Goal: Navigation & Orientation: Find specific page/section

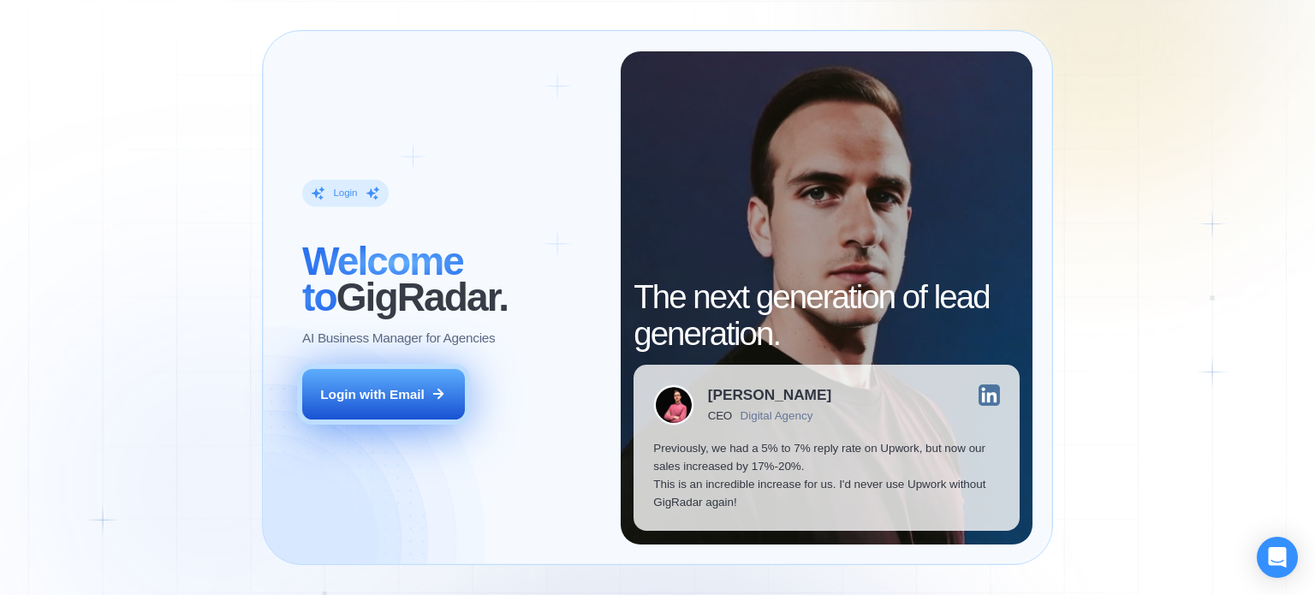
click at [414, 403] on button "Login with Email" at bounding box center [383, 394] width 163 height 51
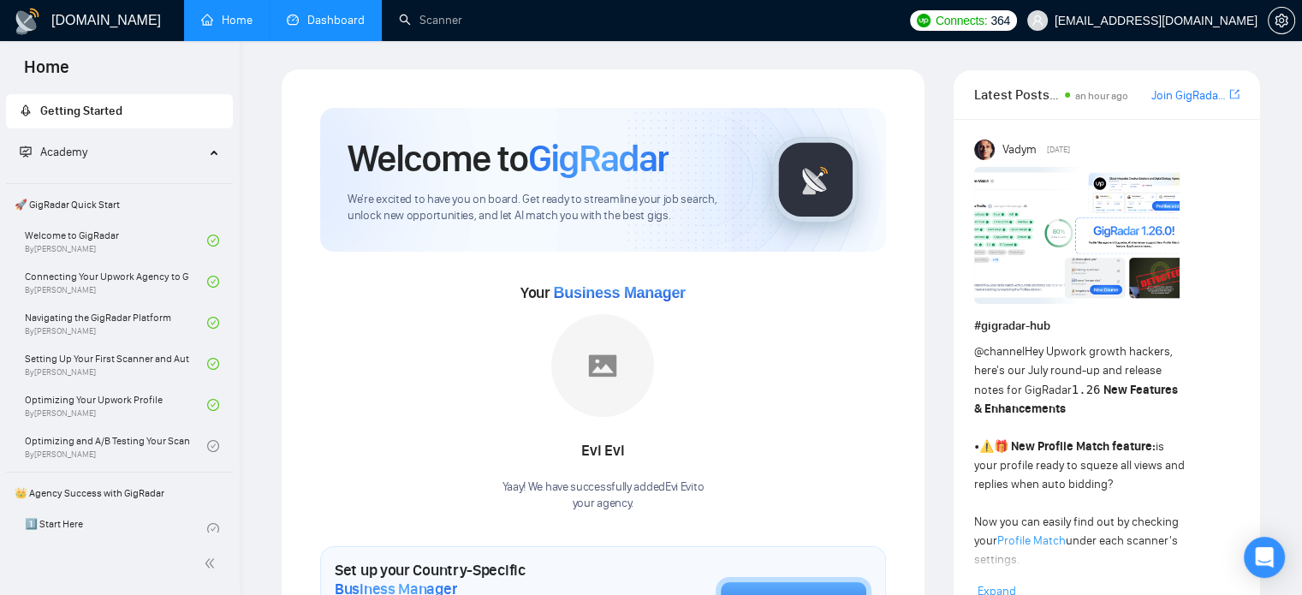
click at [363, 14] on link "Dashboard" at bounding box center [326, 20] width 78 height 15
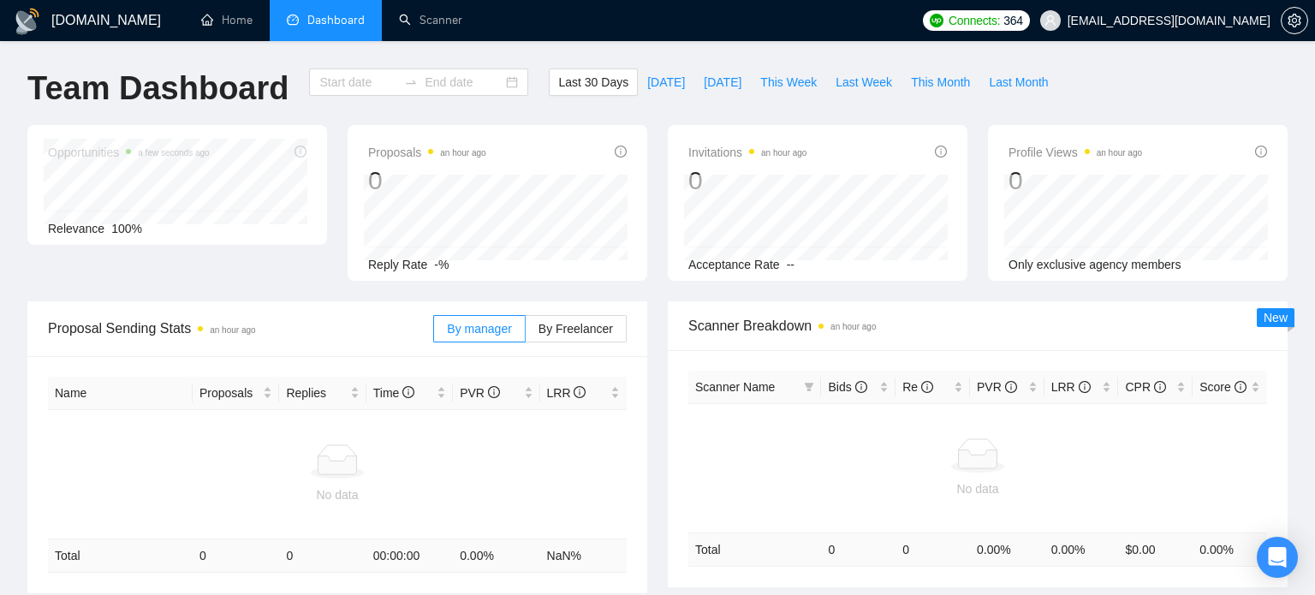
type input "2025-08-26"
type input "2025-09-25"
